Goal: Task Accomplishment & Management: Use online tool/utility

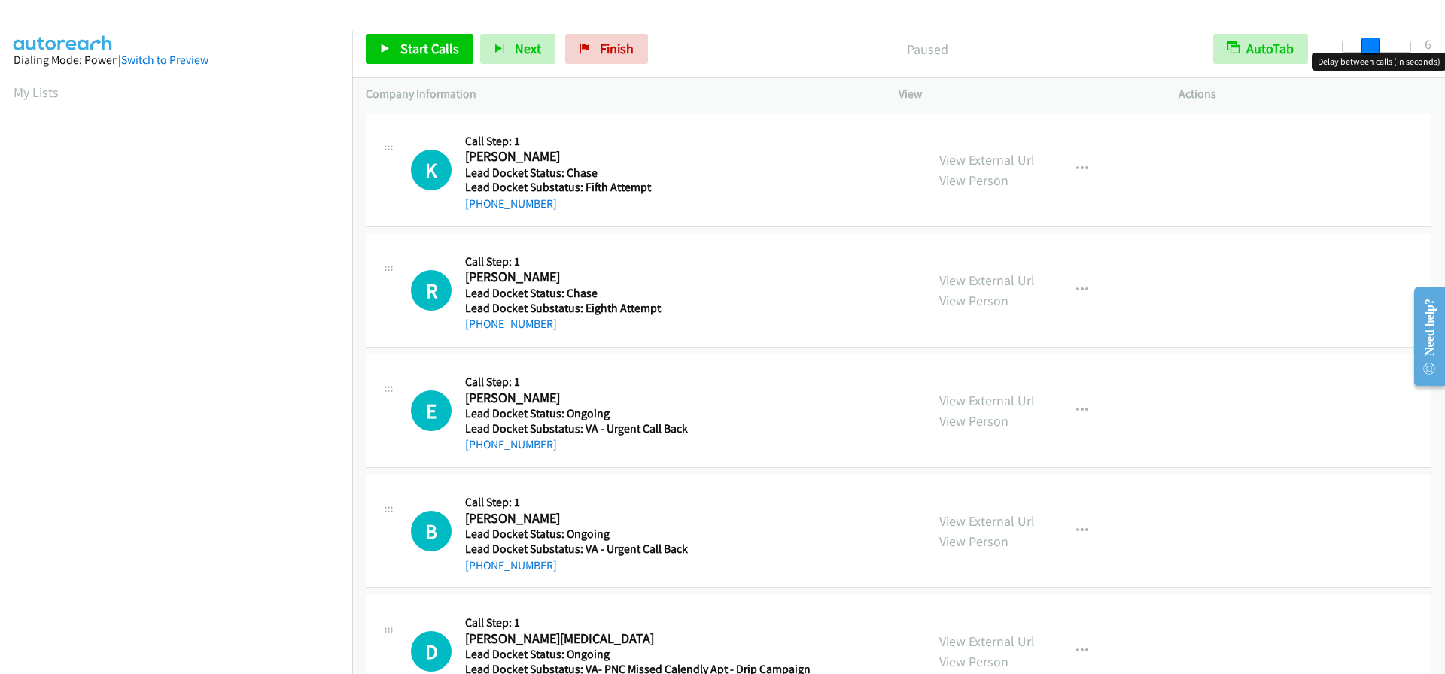
drag, startPoint x: 1344, startPoint y: 46, endPoint x: 1371, endPoint y: 46, distance: 26.3
click at [1371, 46] on span at bounding box center [1370, 47] width 18 height 18
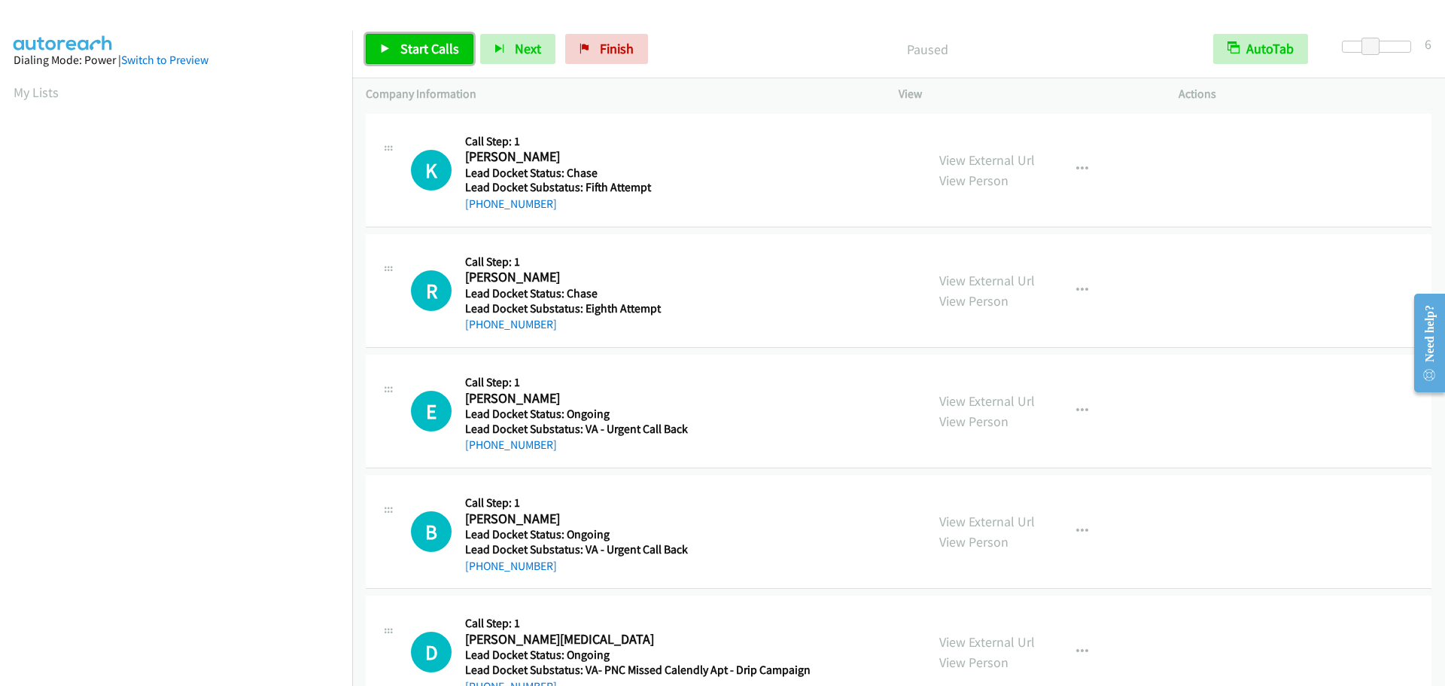
click at [458, 45] on link "Start Calls" at bounding box center [420, 49] width 108 height 30
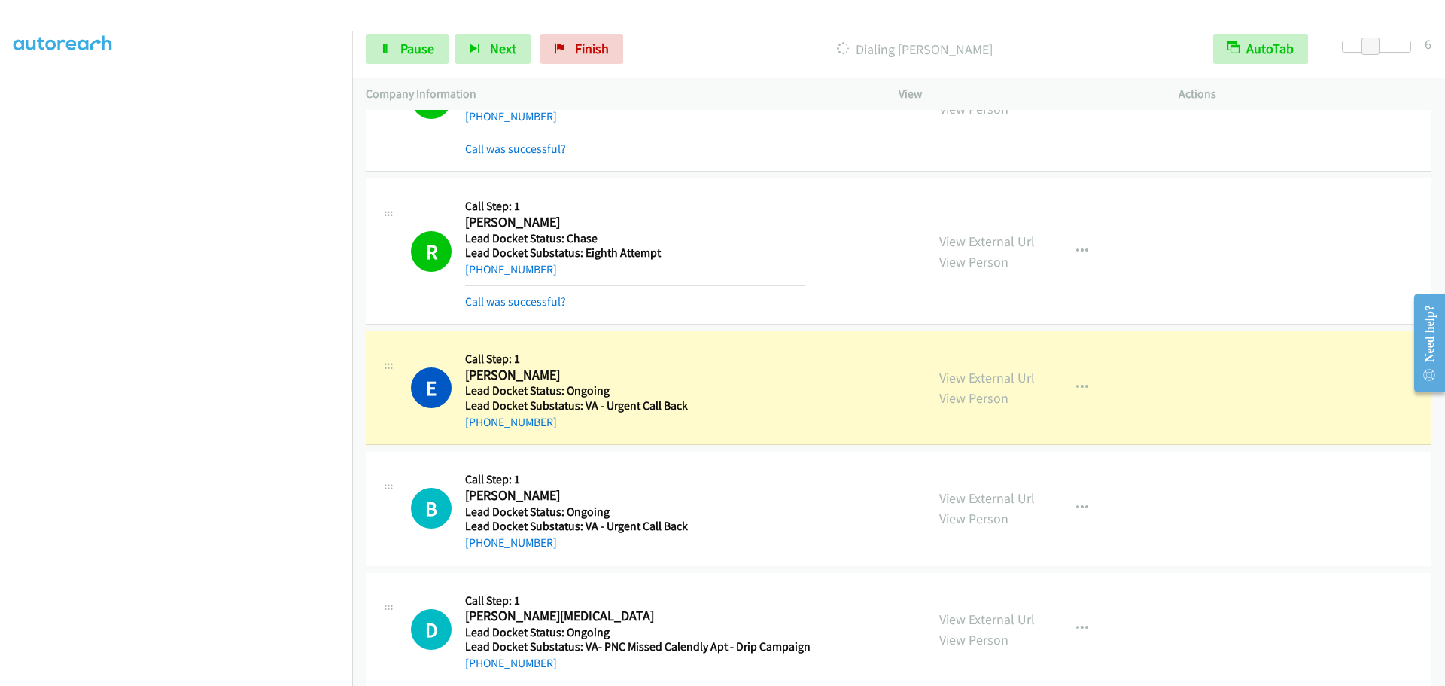
scroll to position [110, 0]
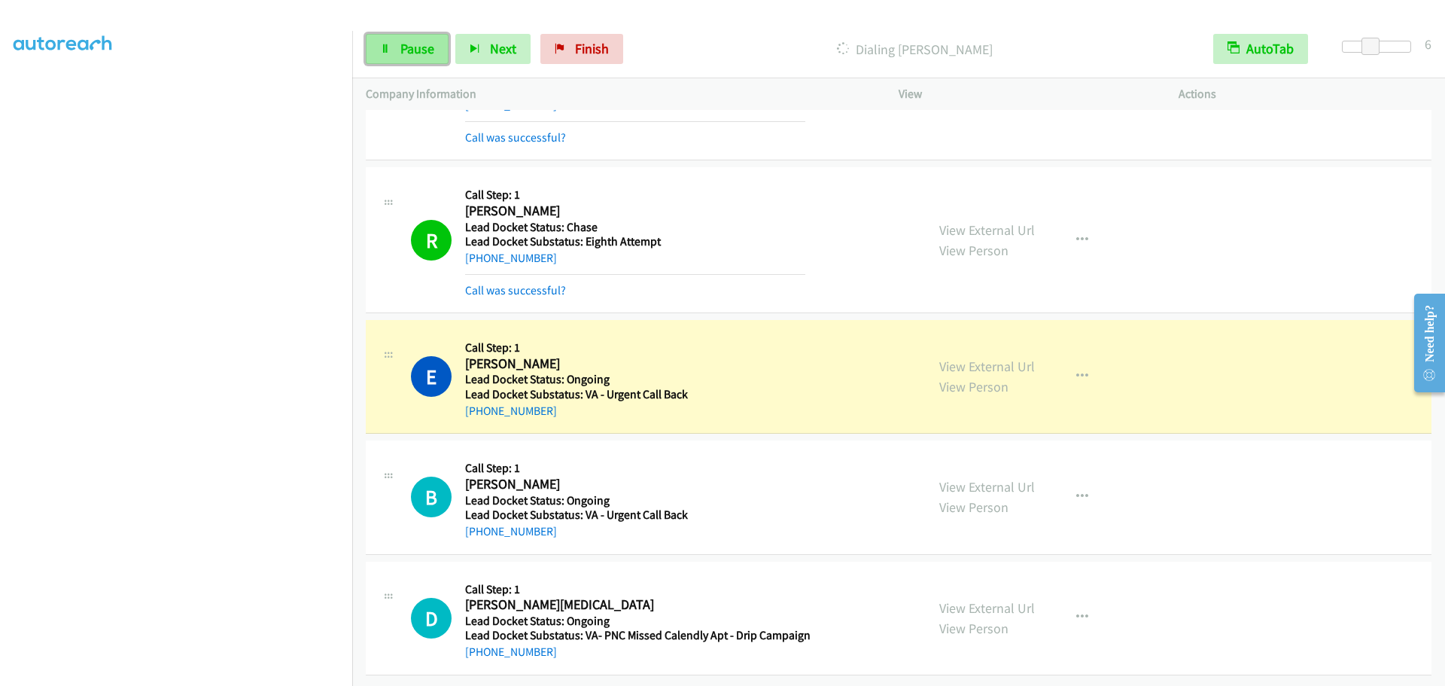
click at [412, 54] on span "Pause" at bounding box center [417, 48] width 34 height 17
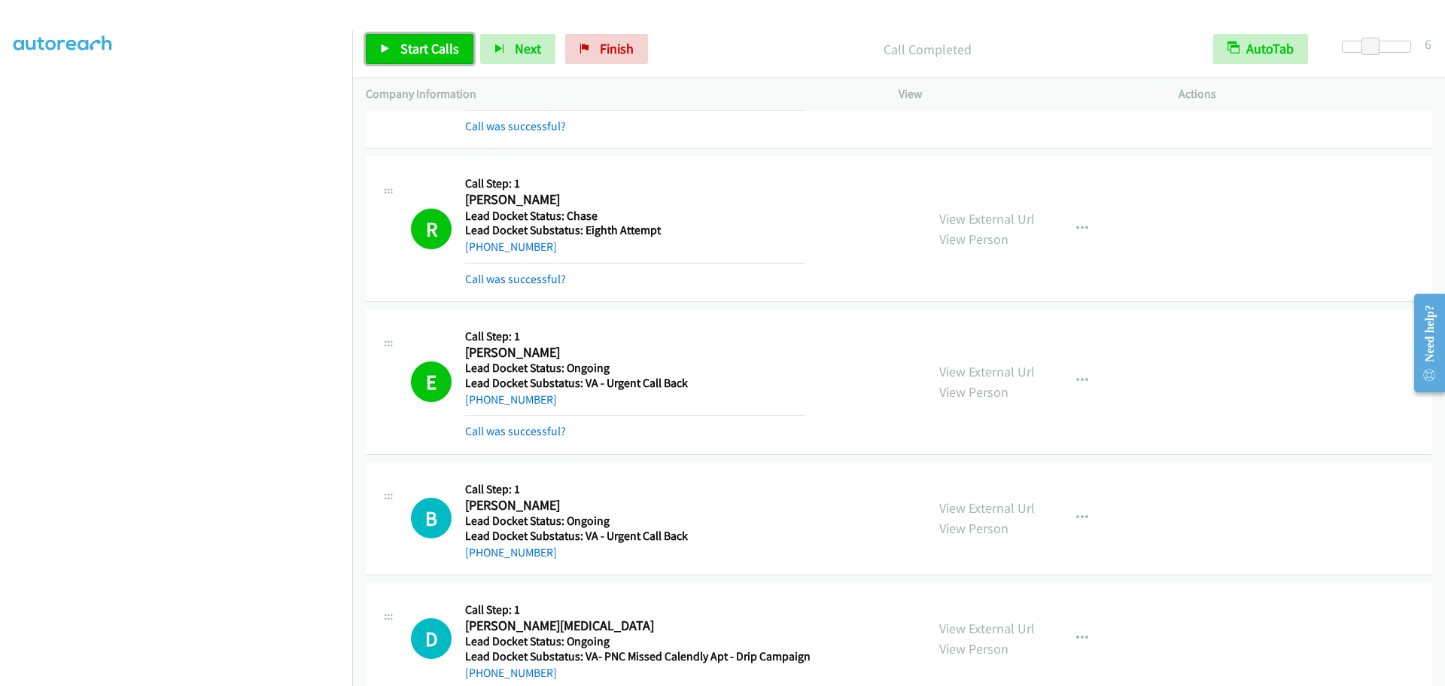
click at [417, 53] on span "Start Calls" at bounding box center [429, 48] width 59 height 17
click at [422, 54] on span "Pause" at bounding box center [417, 48] width 34 height 17
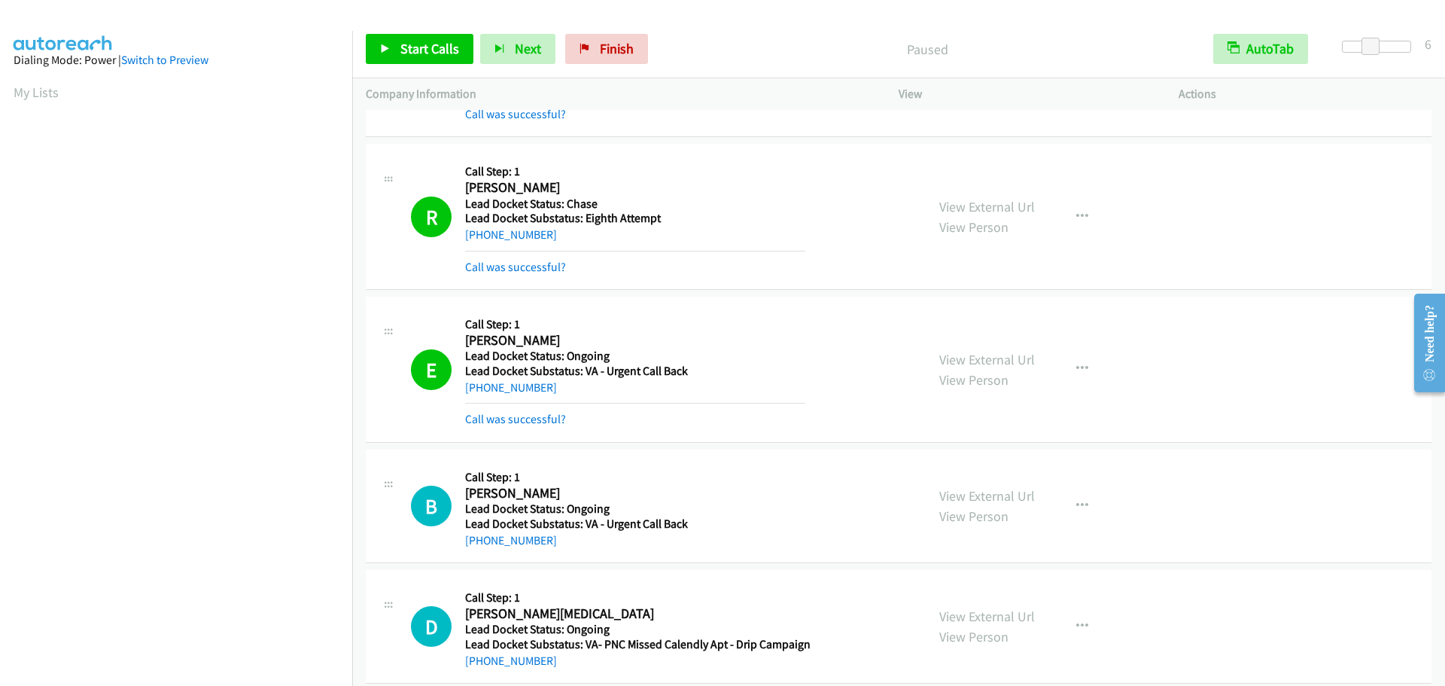
scroll to position [142, 0]
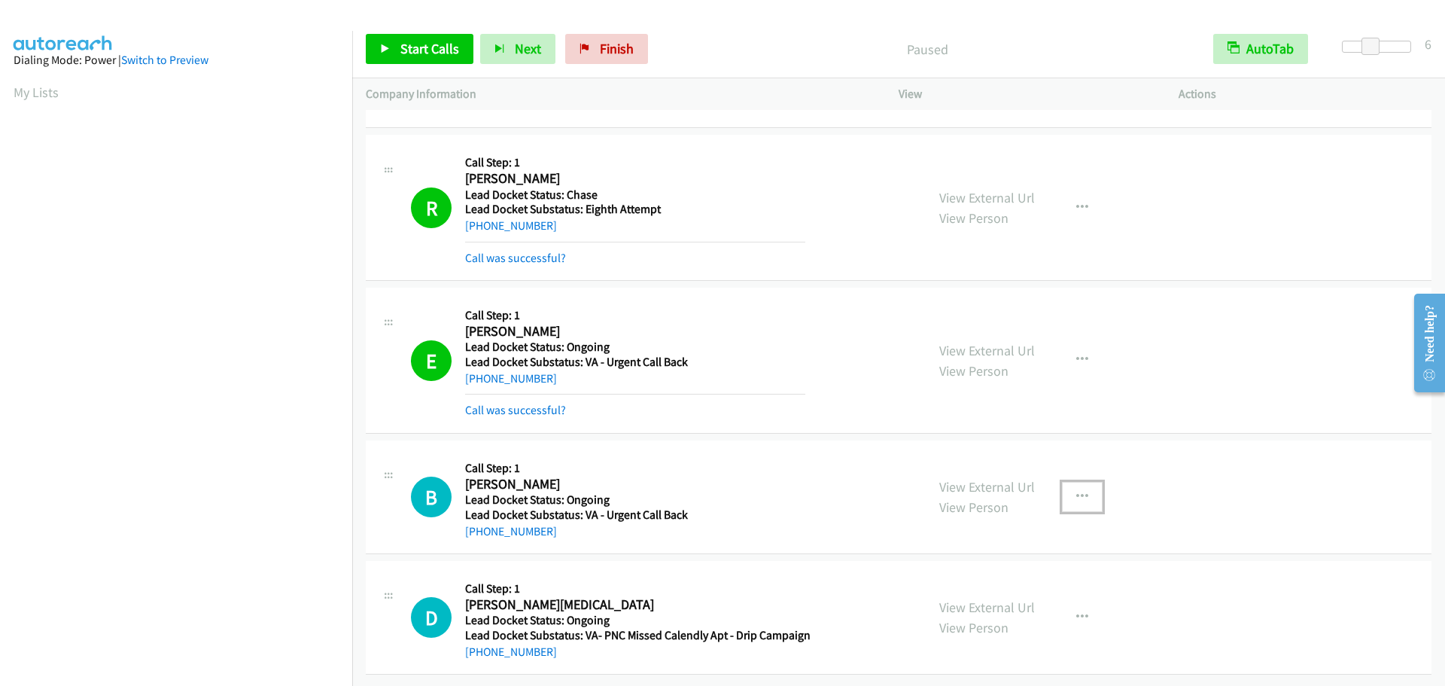
click at [1081, 491] on icon "button" at bounding box center [1082, 497] width 12 height 12
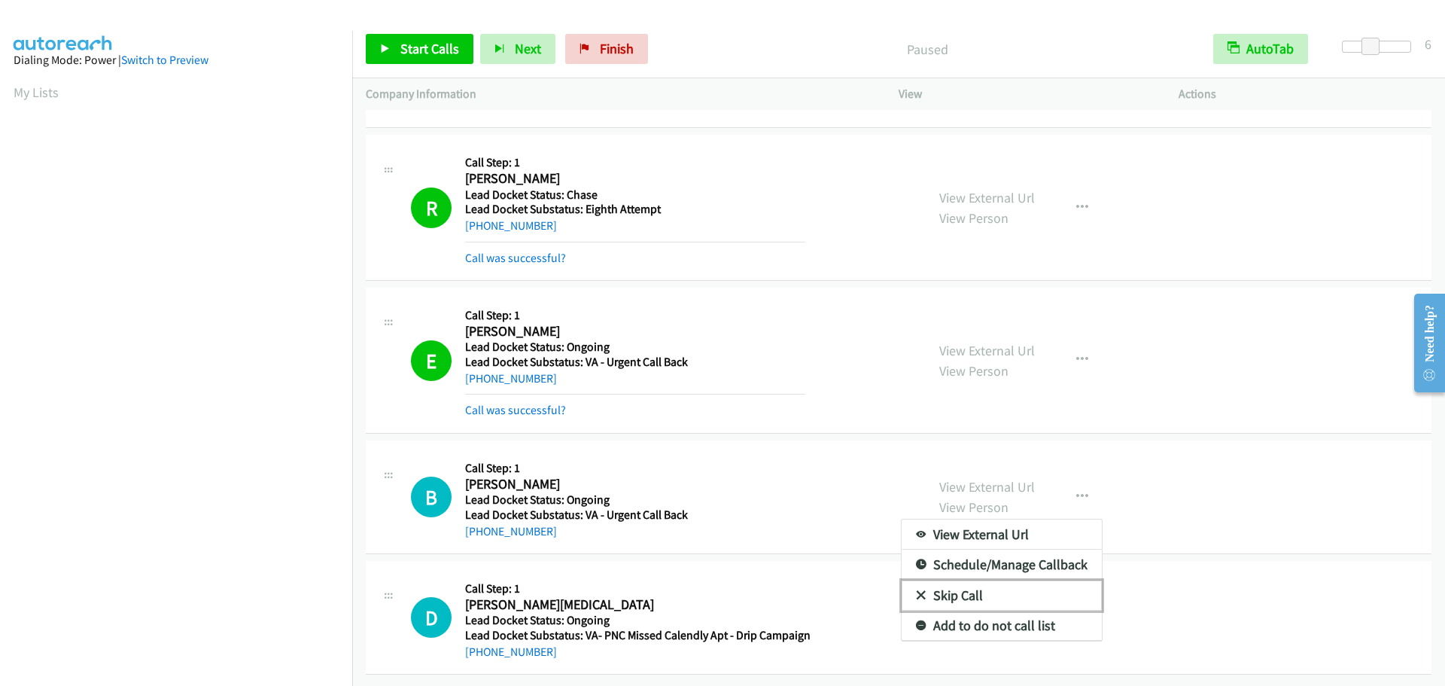
click at [976, 582] on link "Skip Call" at bounding box center [1002, 595] width 200 height 30
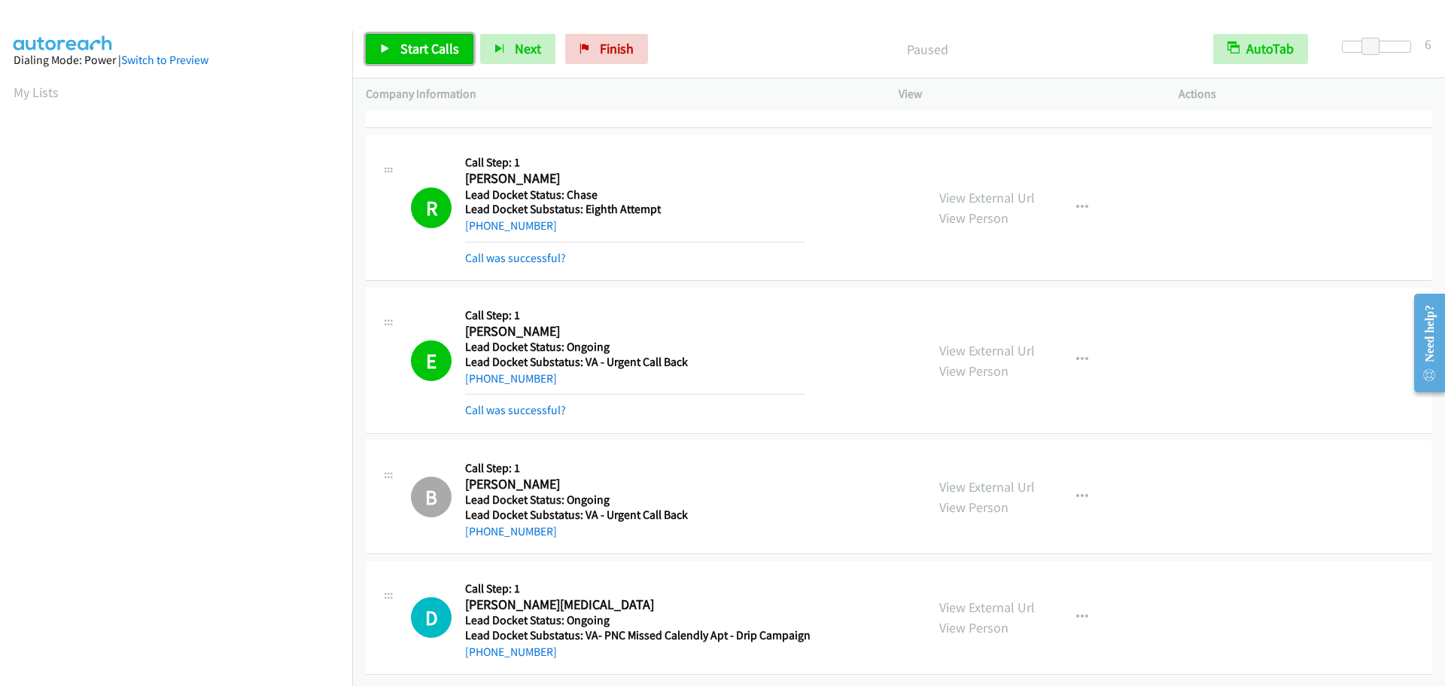
click at [437, 39] on link "Start Calls" at bounding box center [420, 49] width 108 height 30
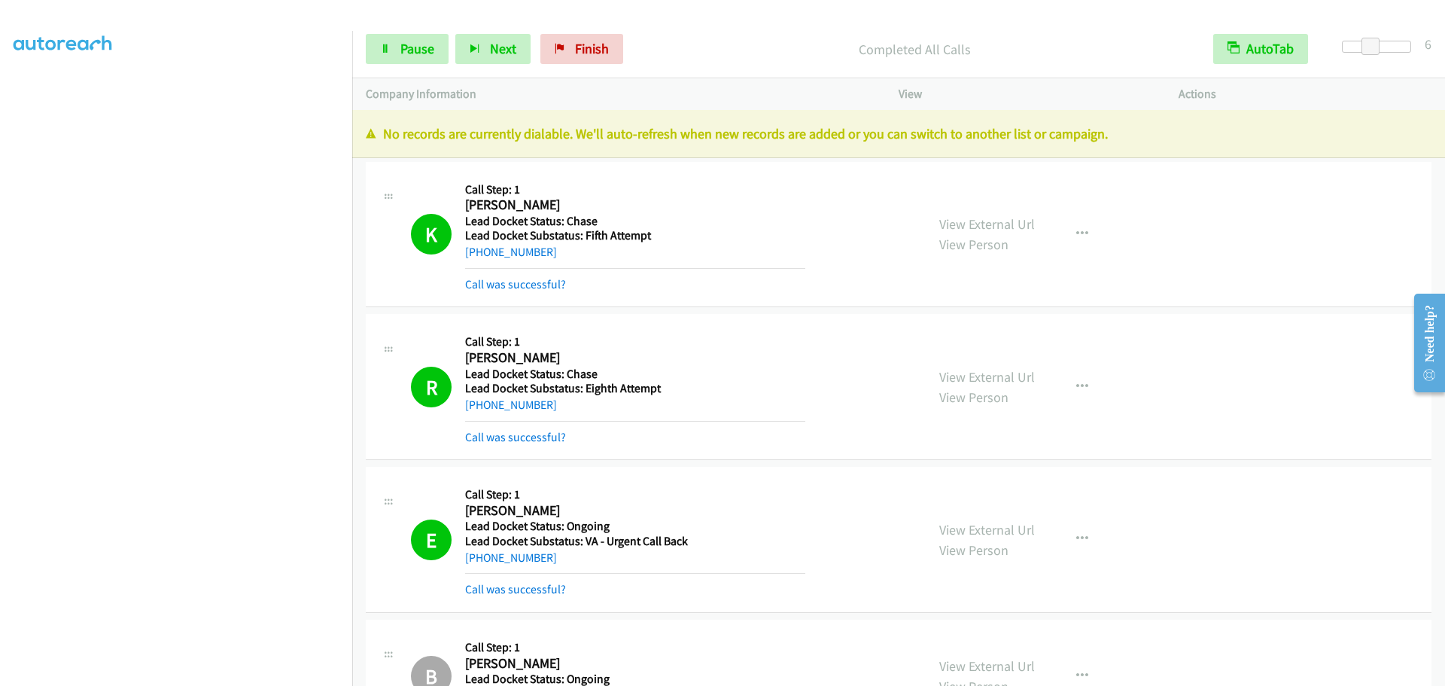
scroll to position [0, 0]
click at [47, 89] on link "My Lists" at bounding box center [36, 92] width 45 height 17
